Goal: Use online tool/utility: Utilize a website feature to perform a specific function

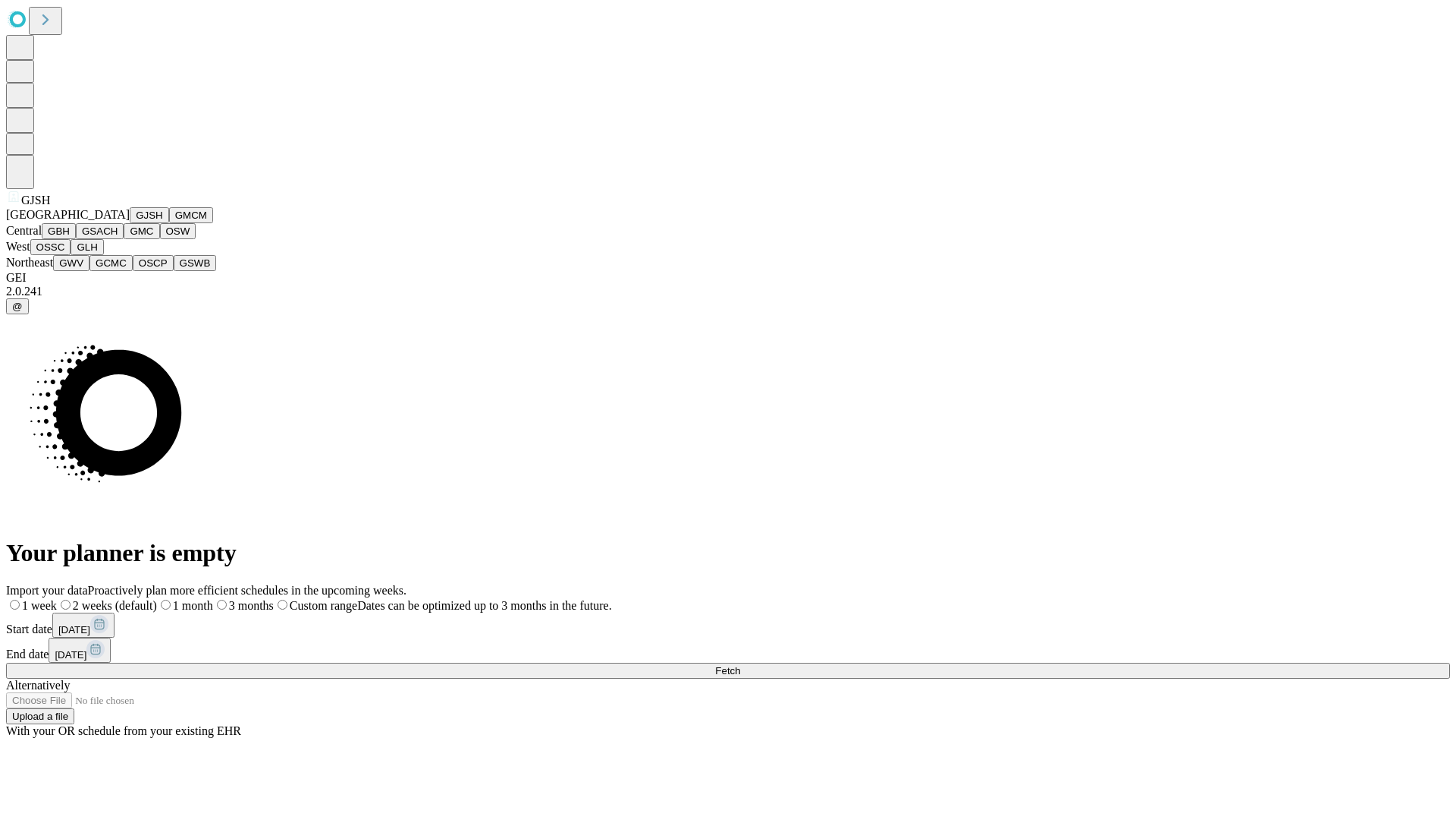
click at [130, 223] on button "GJSH" at bounding box center [149, 215] width 40 height 16
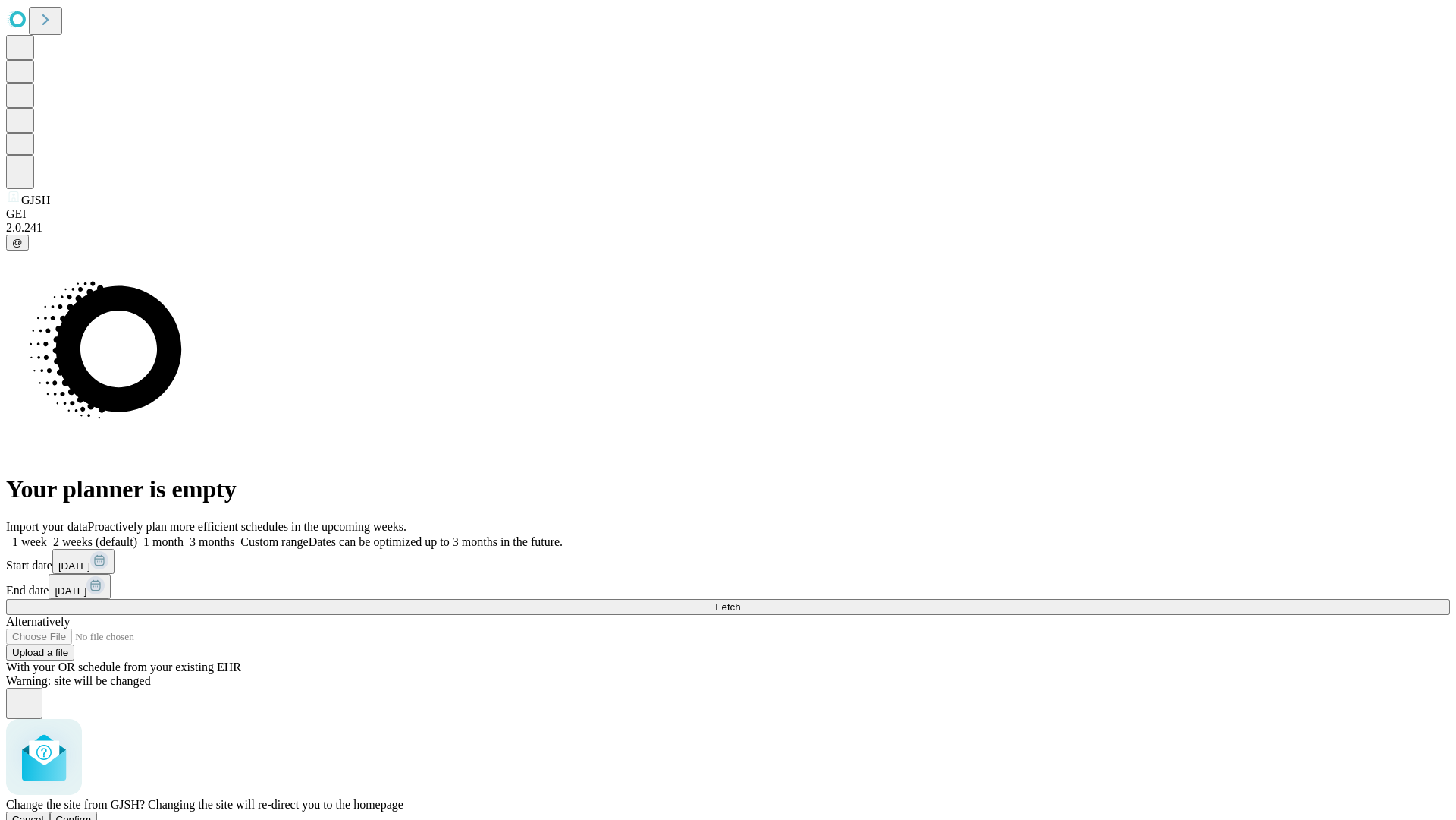
click at [92, 813] on span "Confirm" at bounding box center [73, 819] width 35 height 12
click at [137, 535] on label "2 weeks (default)" at bounding box center [92, 542] width 90 height 13
click at [740, 601] on span "Fetch" at bounding box center [728, 607] width 25 height 12
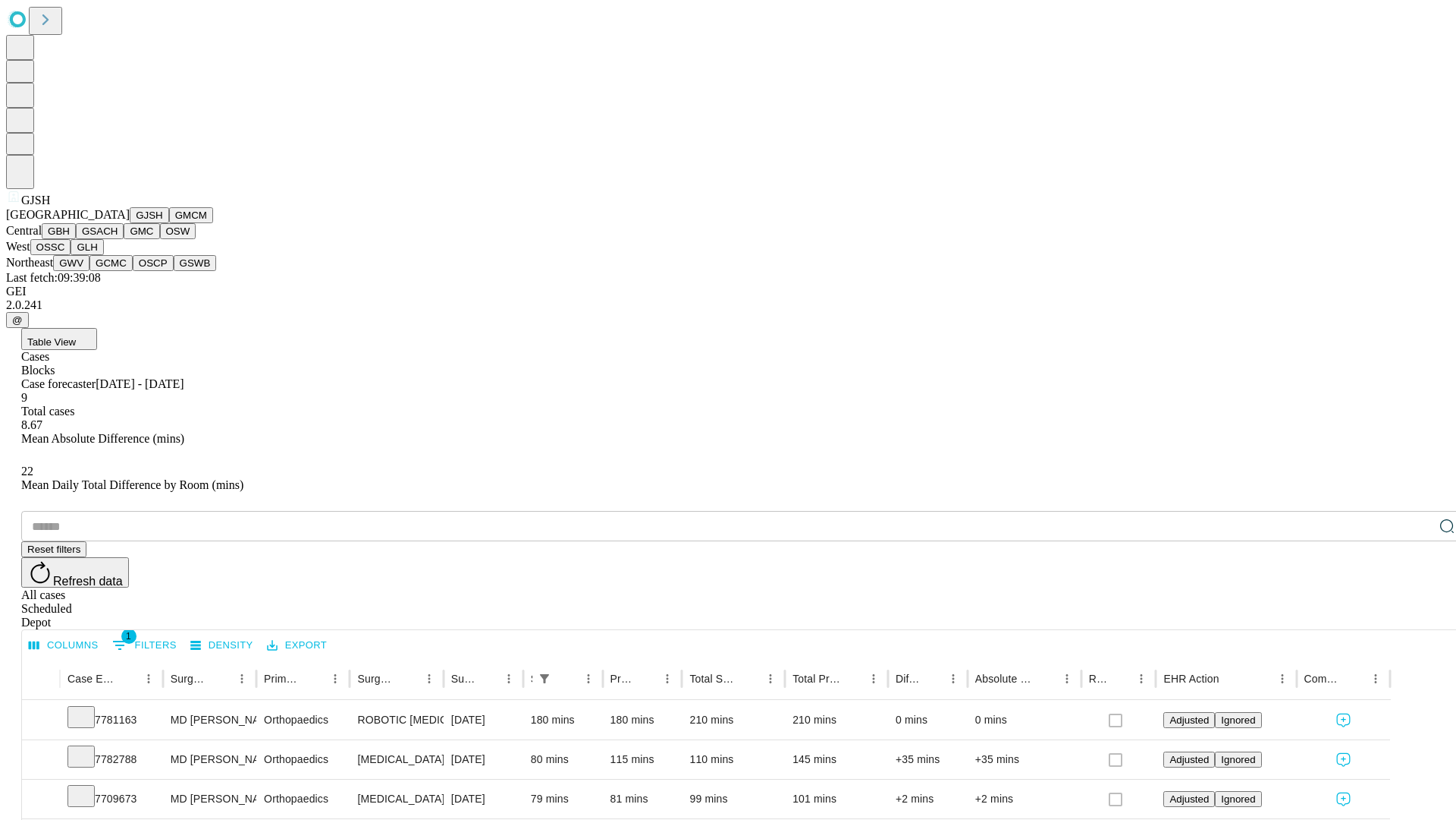
click at [169, 223] on button "GMCM" at bounding box center [191, 215] width 44 height 16
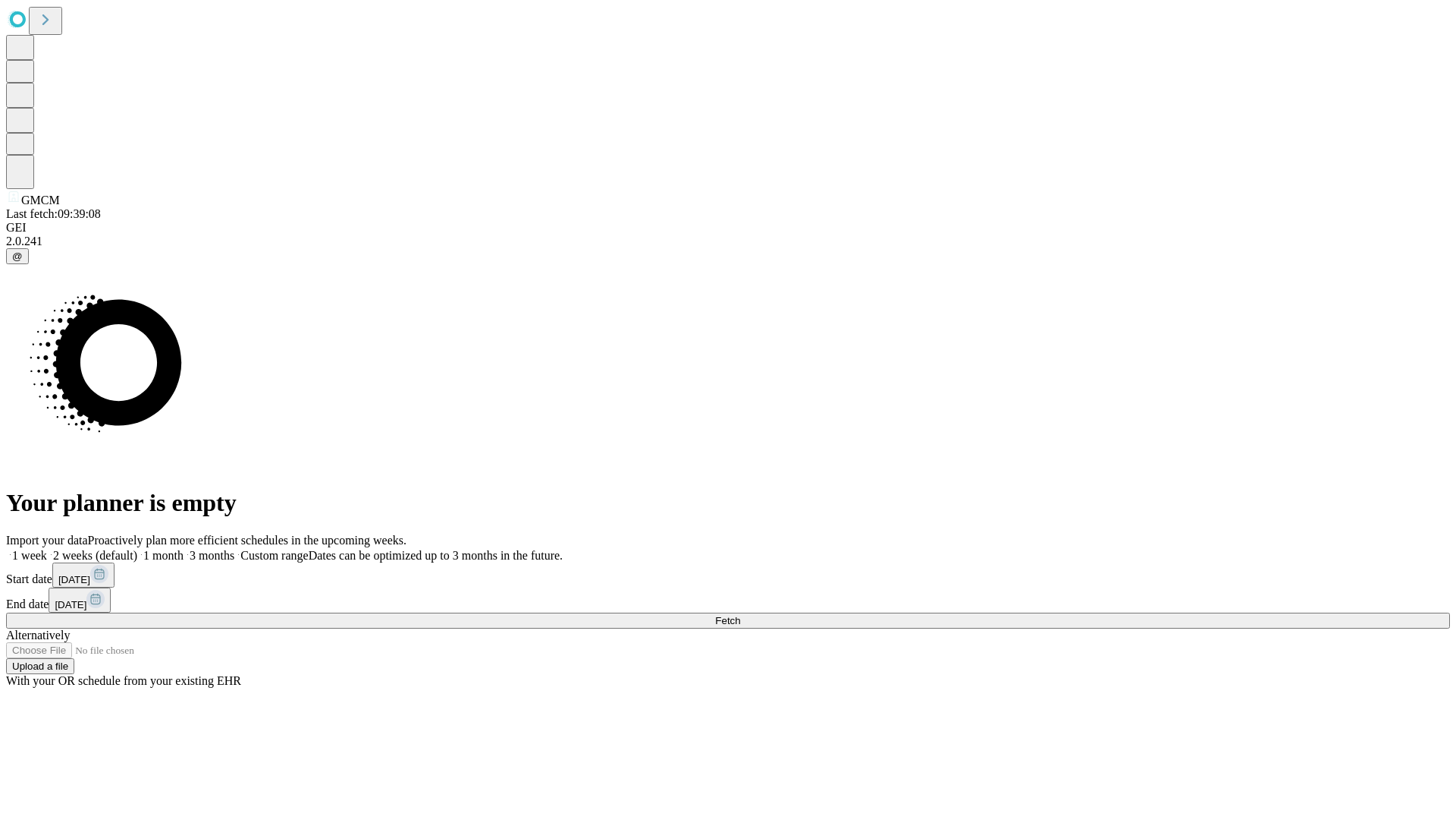
click at [137, 548] on label "2 weeks (default)" at bounding box center [92, 555] width 90 height 13
click at [740, 614] on span "Fetch" at bounding box center [728, 620] width 25 height 12
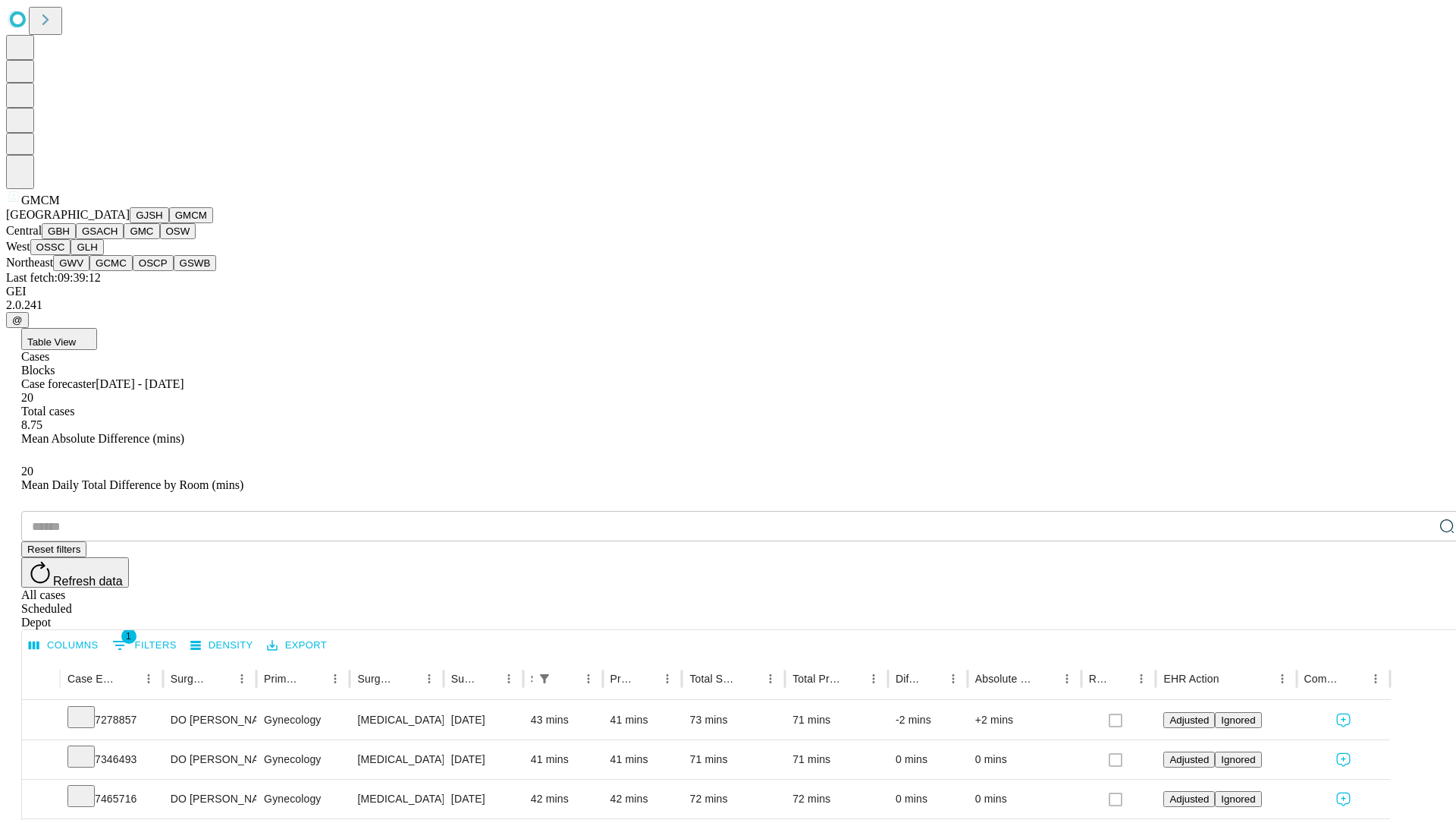
click at [76, 239] on button "GBH" at bounding box center [59, 230] width 34 height 16
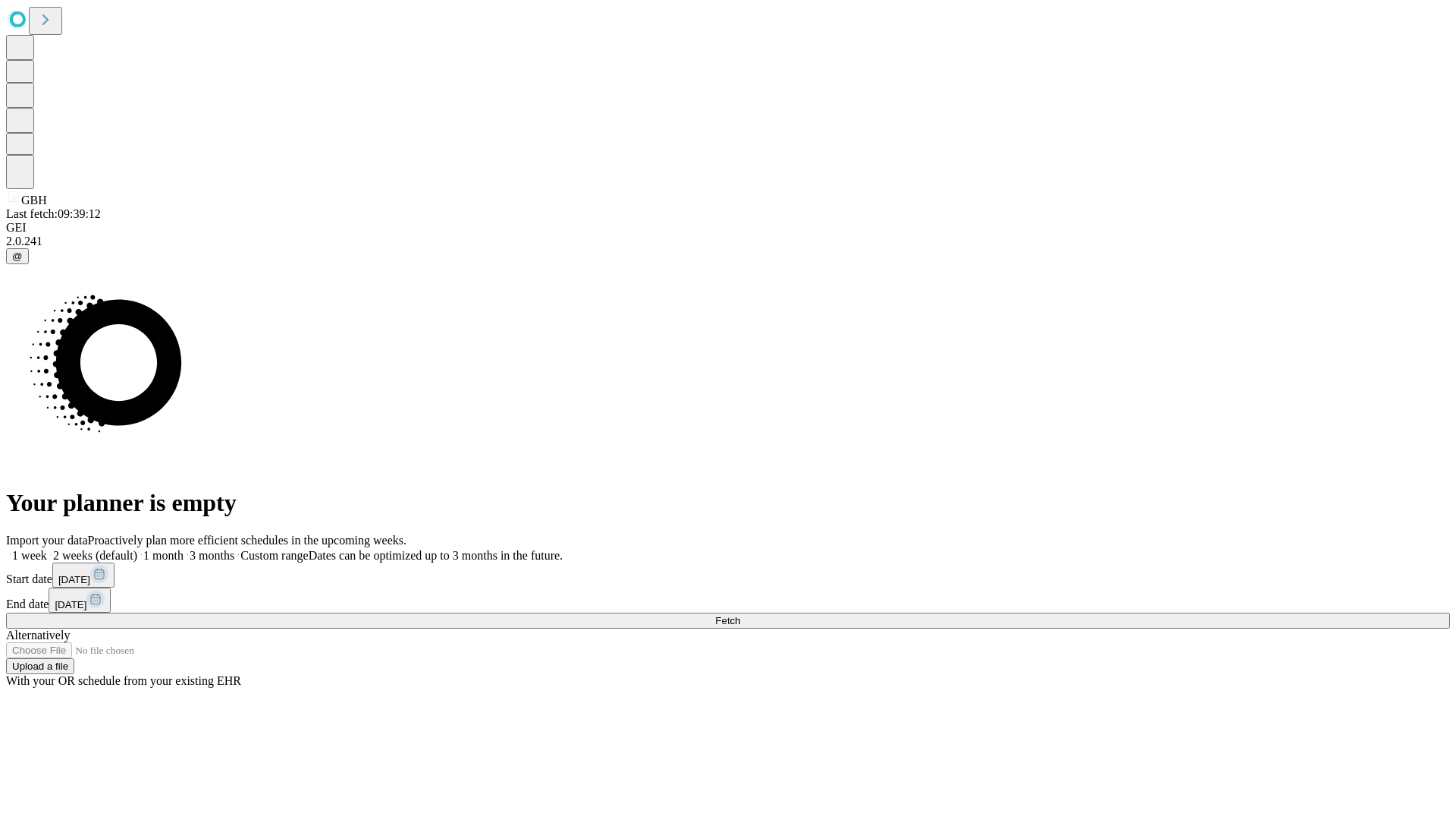
click at [137, 548] on label "2 weeks (default)" at bounding box center [92, 555] width 90 height 13
click at [740, 614] on span "Fetch" at bounding box center [728, 620] width 25 height 12
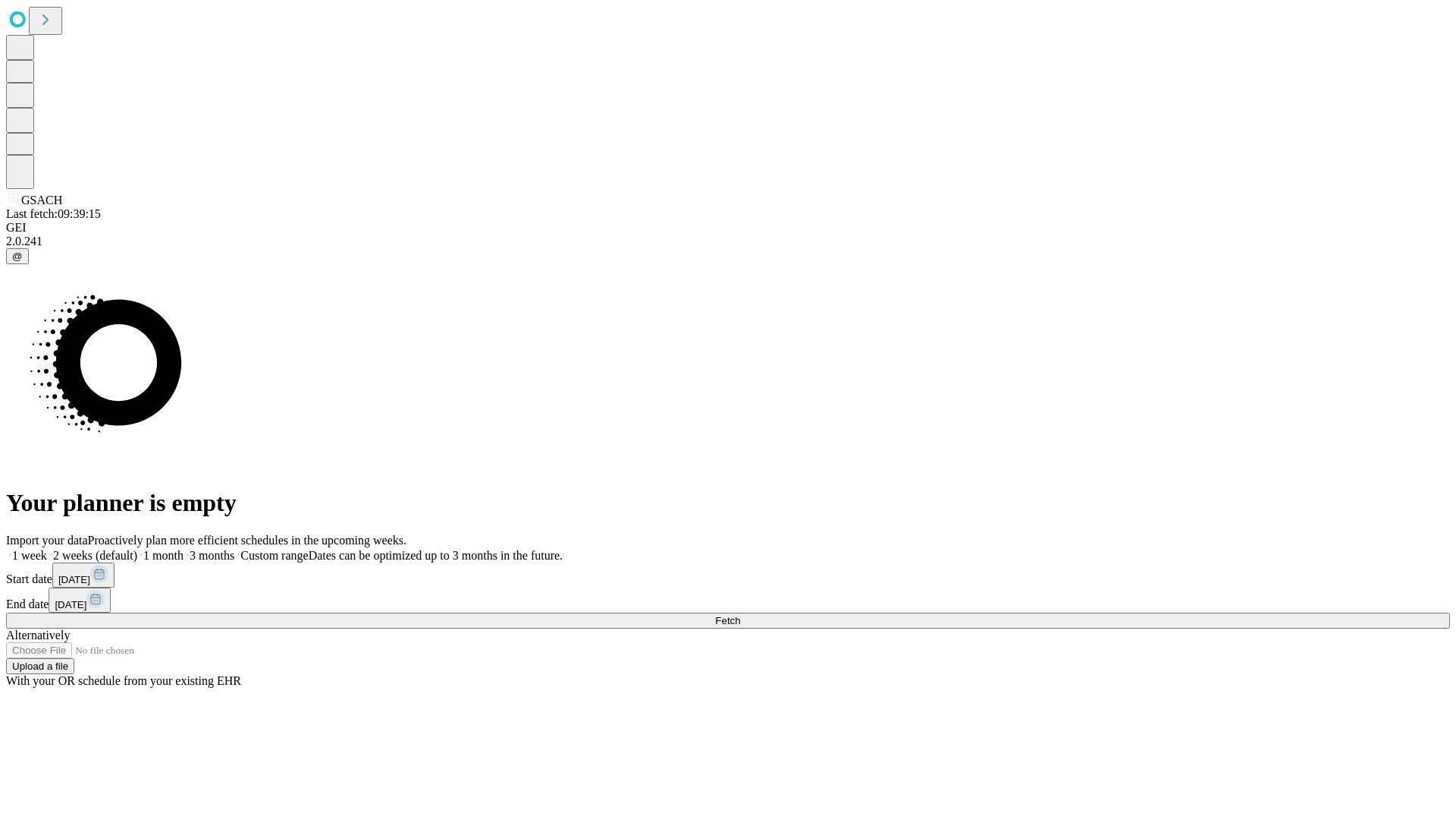
click at [137, 548] on label "2 weeks (default)" at bounding box center [92, 555] width 90 height 13
click at [740, 614] on span "Fetch" at bounding box center [728, 620] width 25 height 12
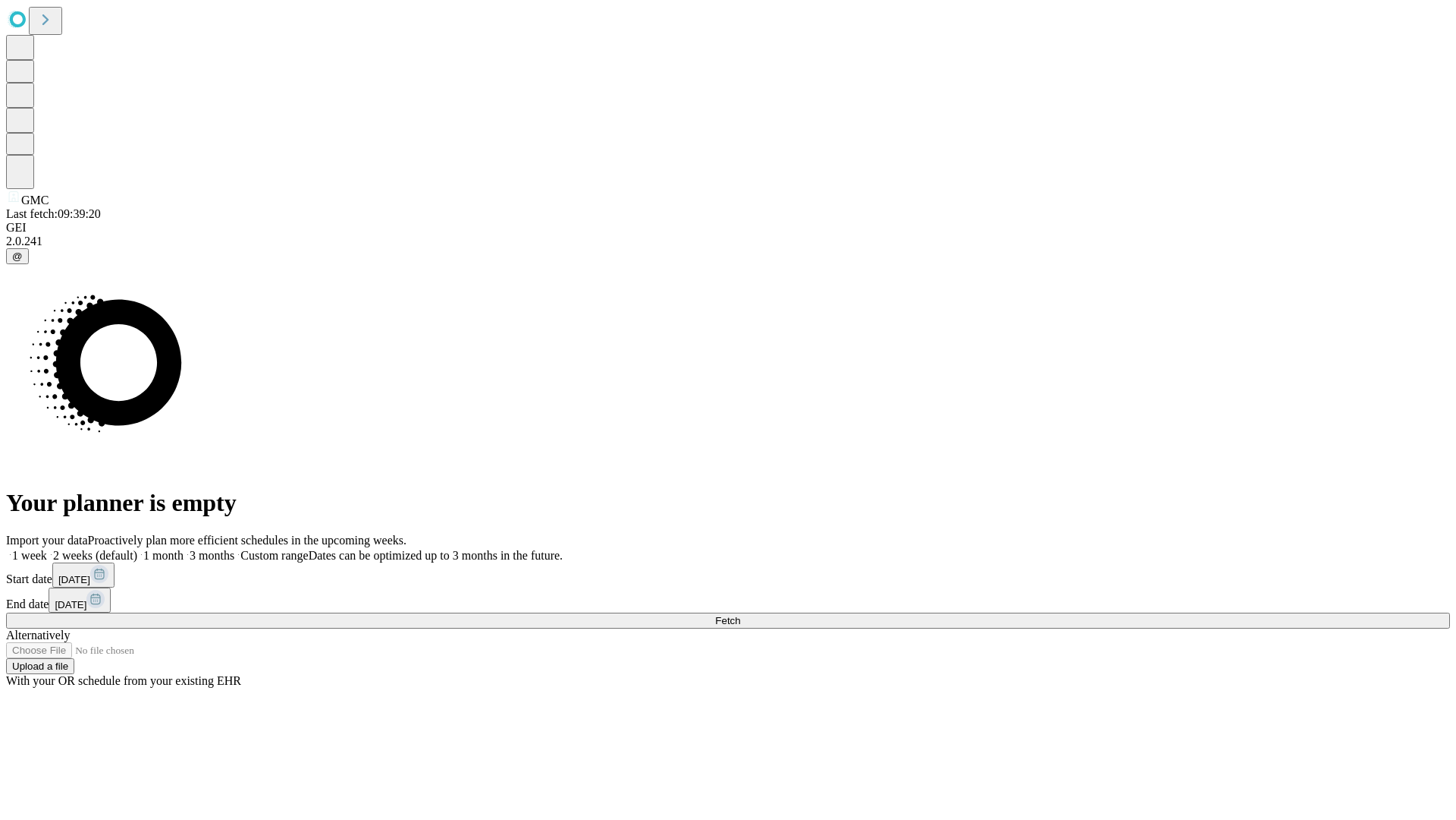
click at [137, 548] on label "2 weeks (default)" at bounding box center [92, 555] width 90 height 13
click at [740, 614] on span "Fetch" at bounding box center [728, 620] width 25 height 12
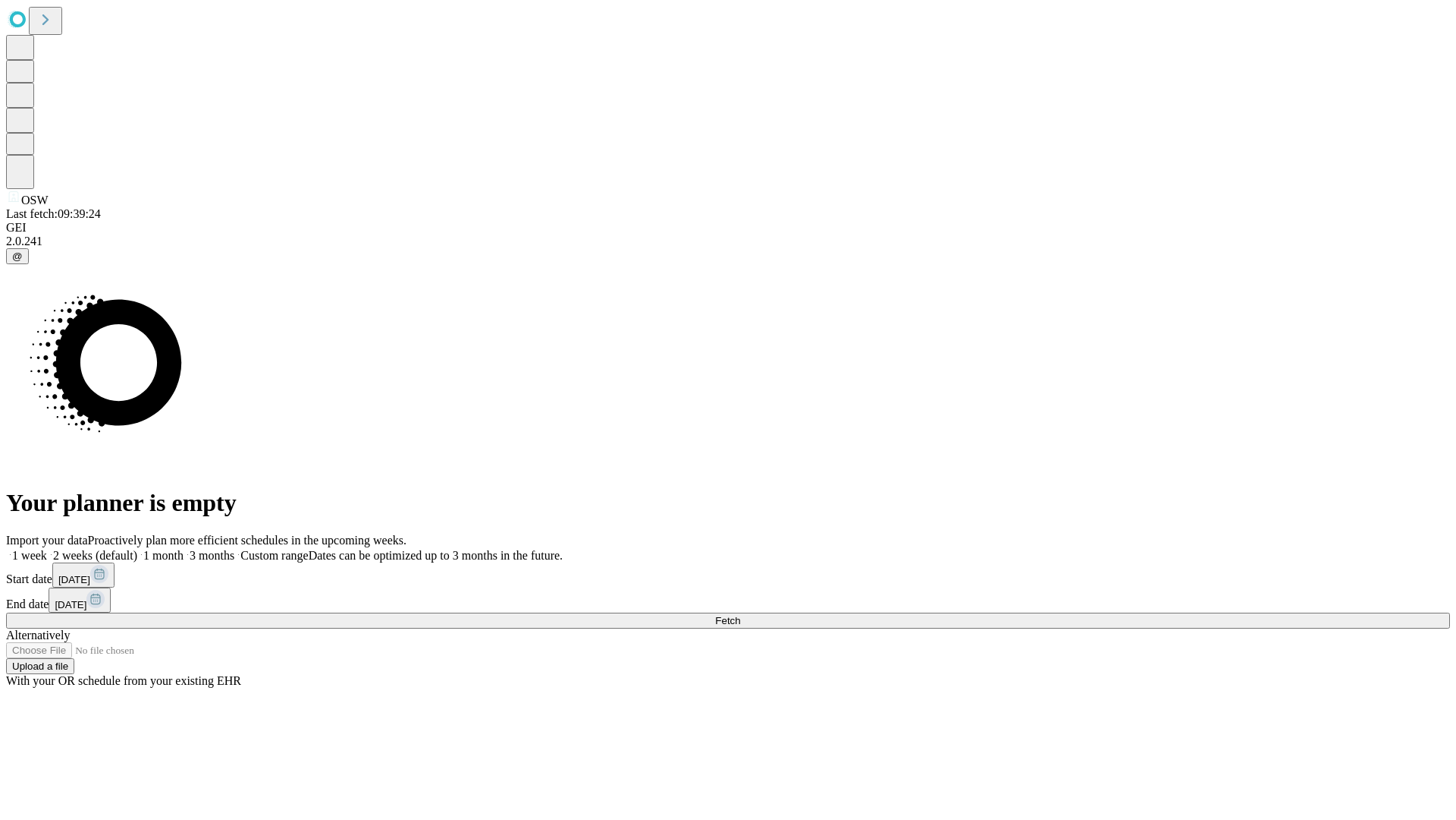
click at [740, 614] on span "Fetch" at bounding box center [728, 620] width 25 height 12
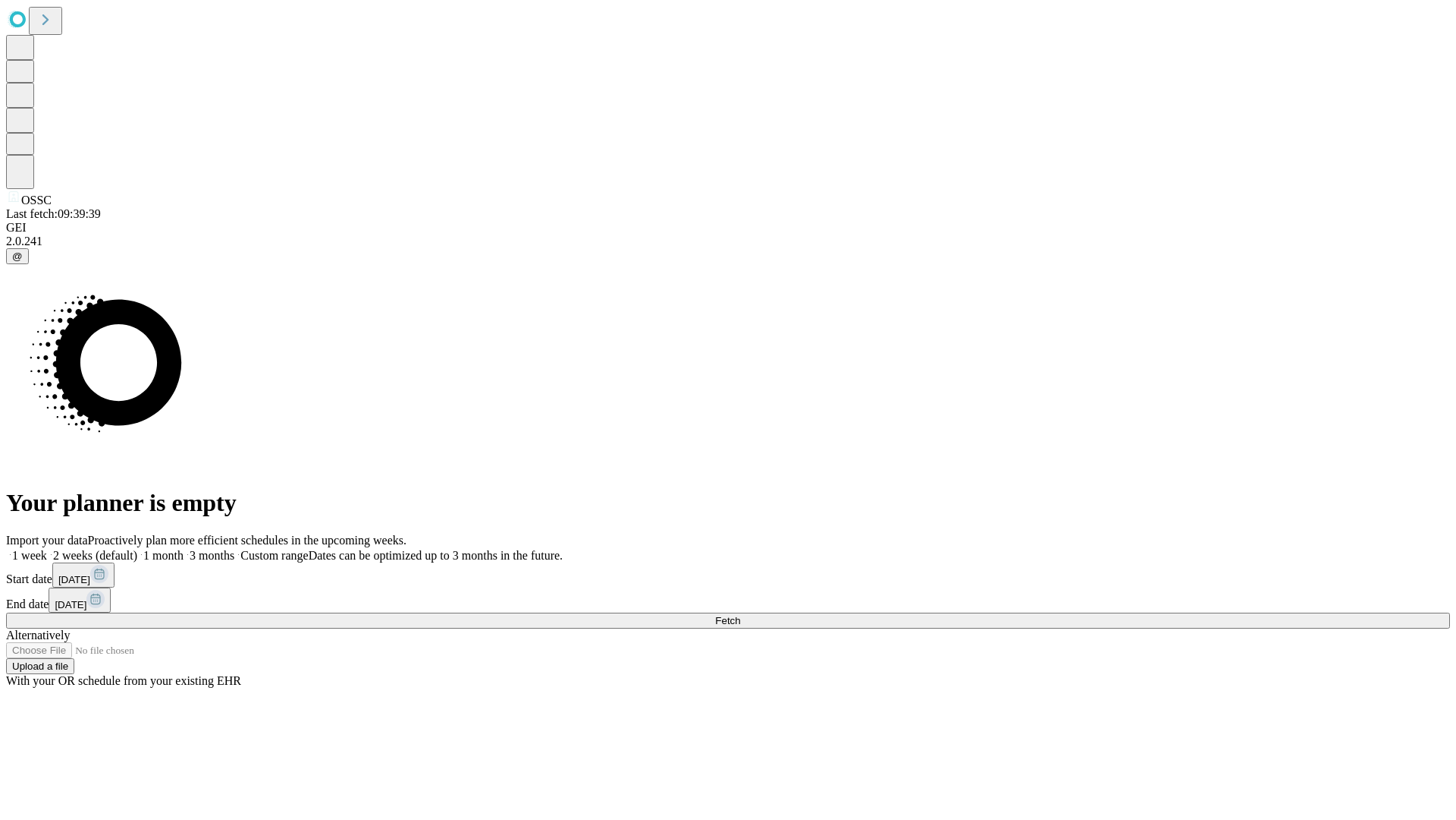
click at [137, 548] on label "2 weeks (default)" at bounding box center [92, 555] width 90 height 13
click at [740, 614] on span "Fetch" at bounding box center [728, 620] width 25 height 12
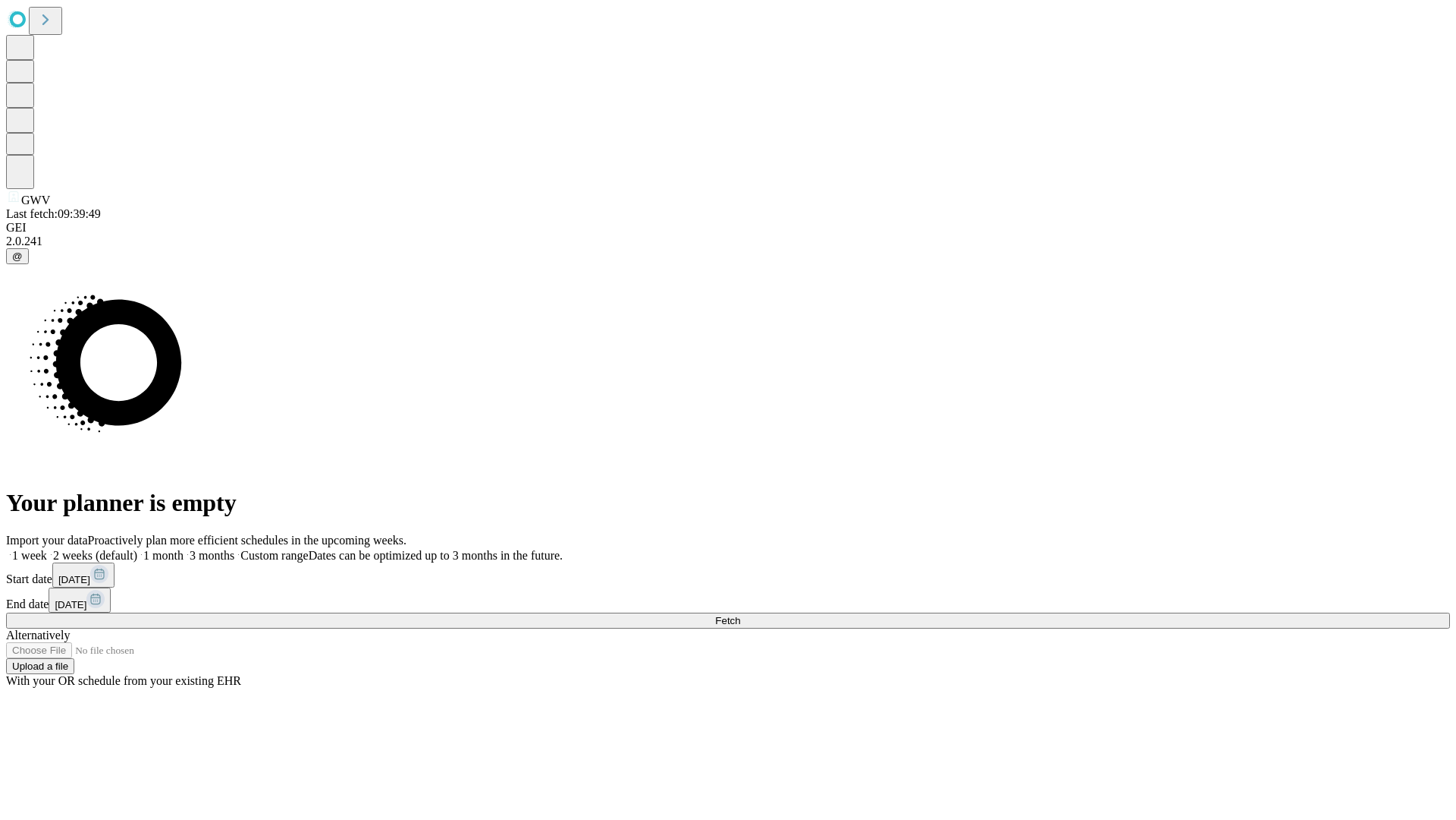
click at [137, 548] on label "2 weeks (default)" at bounding box center [92, 555] width 90 height 13
click at [740, 614] on span "Fetch" at bounding box center [728, 620] width 25 height 12
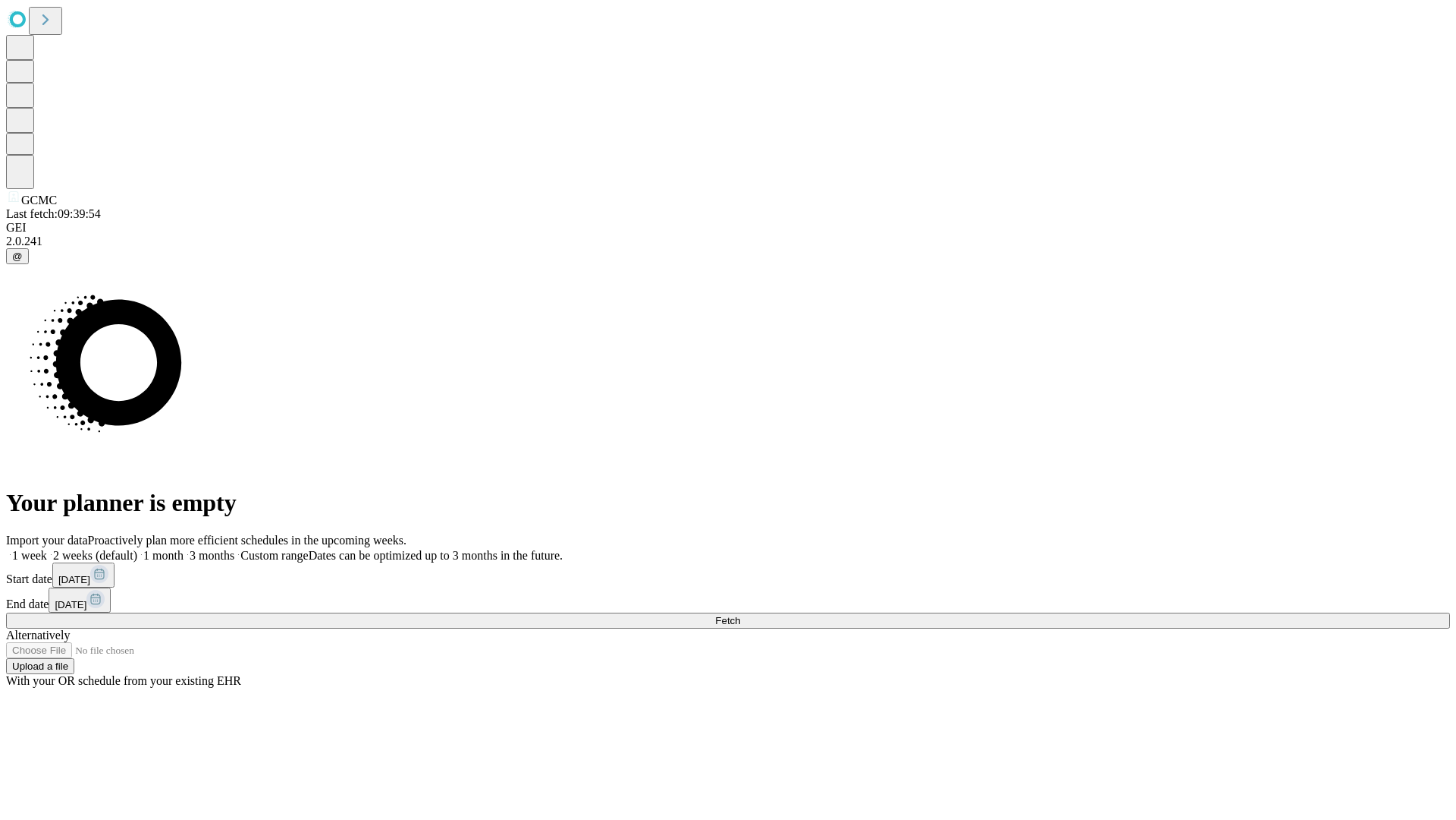
click at [137, 548] on label "2 weeks (default)" at bounding box center [92, 555] width 90 height 13
click at [740, 614] on span "Fetch" at bounding box center [728, 620] width 25 height 12
